Goal: Register for event/course

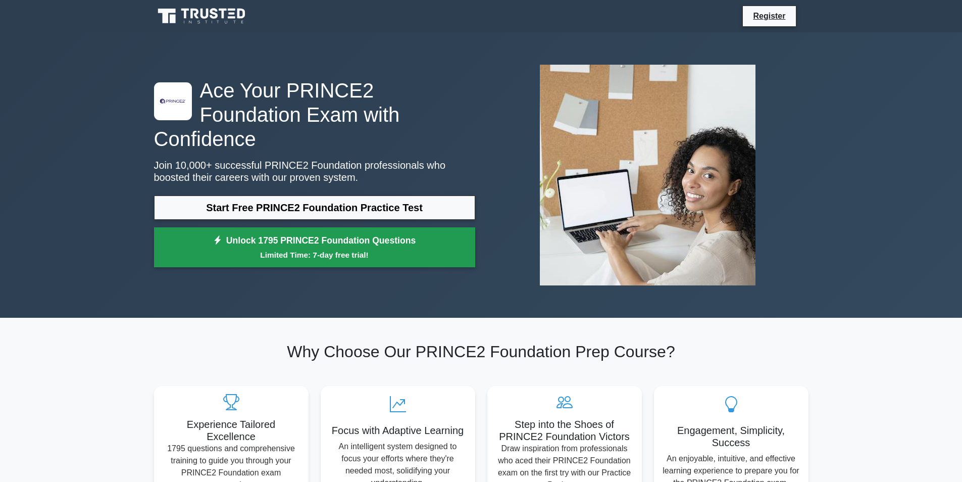
click at [214, 235] on icon at bounding box center [217, 240] width 9 height 10
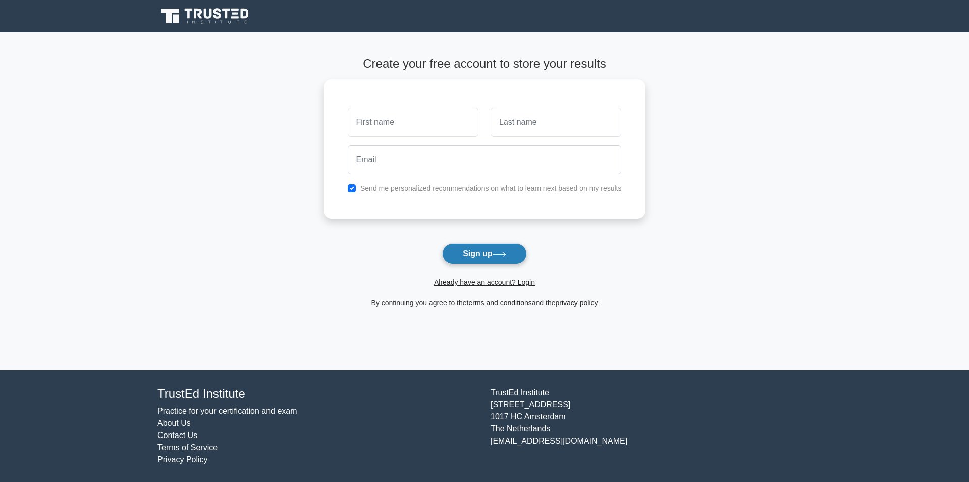
click at [506, 255] on icon at bounding box center [500, 254] width 14 height 6
click at [484, 257] on button "Sign up" at bounding box center [484, 253] width 85 height 21
click at [472, 262] on button "Sign up" at bounding box center [484, 253] width 85 height 21
